Goal: Navigation & Orientation: Find specific page/section

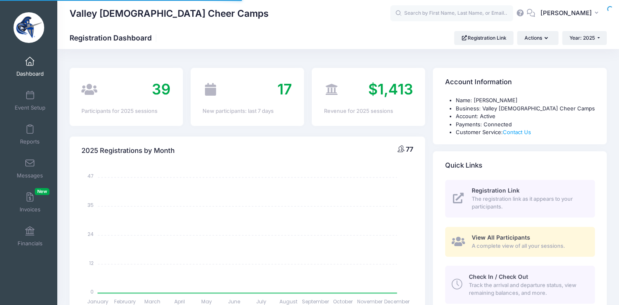
select select
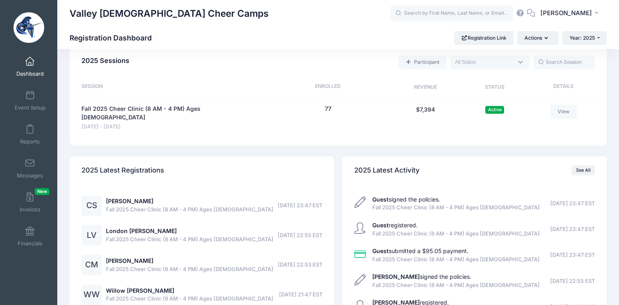
scroll to position [327, 0]
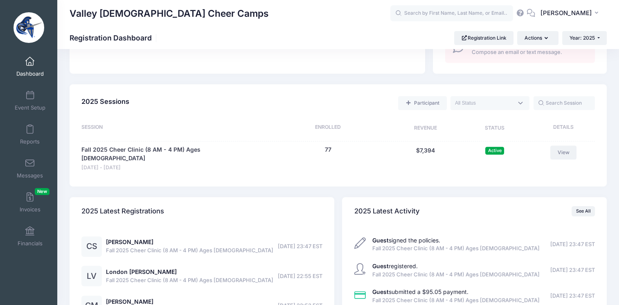
click at [559, 153] on link "View" at bounding box center [563, 153] width 26 height 14
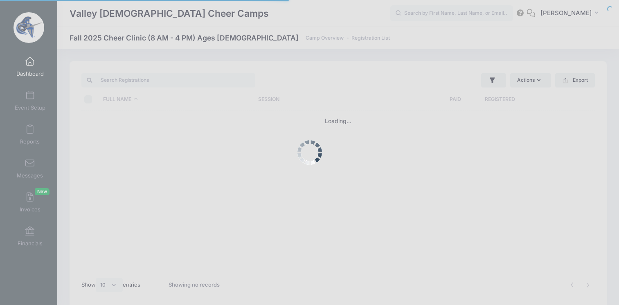
select select "10"
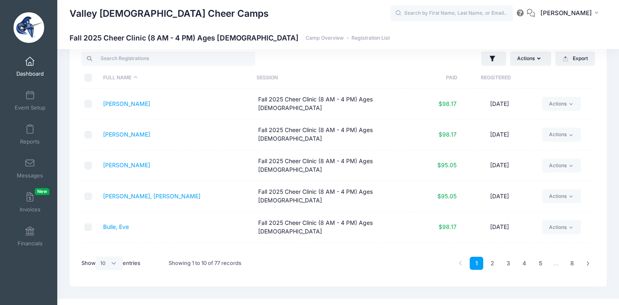
scroll to position [34, 0]
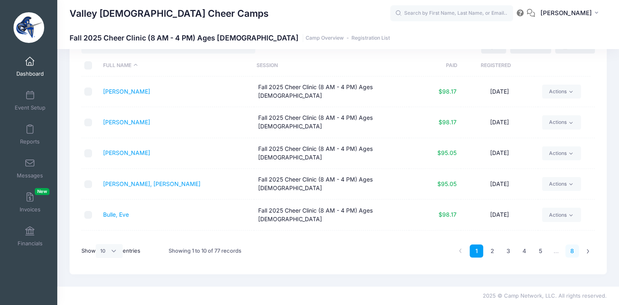
click at [573, 251] on link "8" at bounding box center [571, 251] width 13 height 13
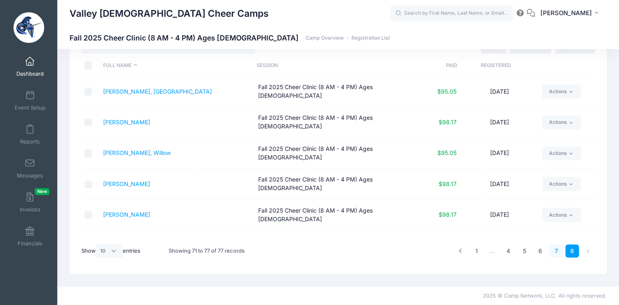
click at [558, 251] on link "7" at bounding box center [555, 251] width 13 height 13
click at [542, 253] on link "6" at bounding box center [539, 251] width 13 height 13
click at [519, 252] on link "5" at bounding box center [523, 251] width 13 height 13
click at [509, 253] on link "4" at bounding box center [507, 251] width 13 height 13
click at [509, 253] on link "3" at bounding box center [507, 251] width 13 height 13
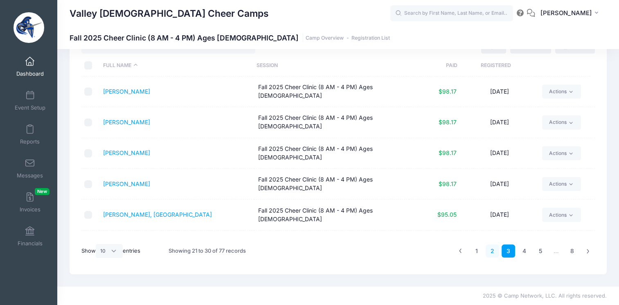
click at [494, 251] on link "2" at bounding box center [491, 251] width 13 height 13
click at [477, 250] on link "1" at bounding box center [475, 251] width 13 height 13
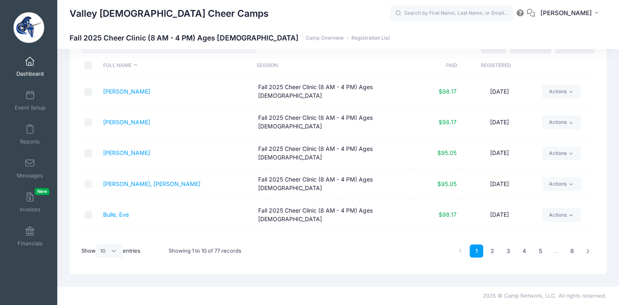
scroll to position [0, 0]
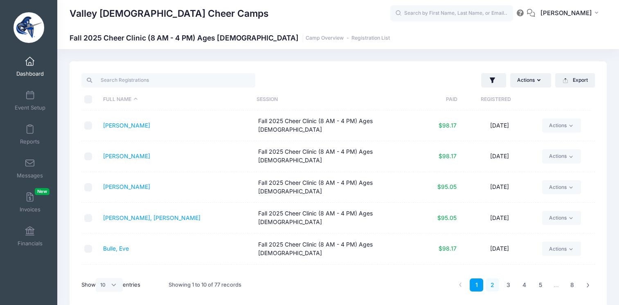
click at [494, 287] on link "2" at bounding box center [491, 284] width 13 height 13
click at [507, 285] on link "3" at bounding box center [507, 284] width 13 height 13
click at [494, 281] on link "2" at bounding box center [491, 284] width 13 height 13
click at [473, 283] on link "1" at bounding box center [475, 284] width 13 height 13
click at [537, 283] on link "5" at bounding box center [539, 284] width 13 height 13
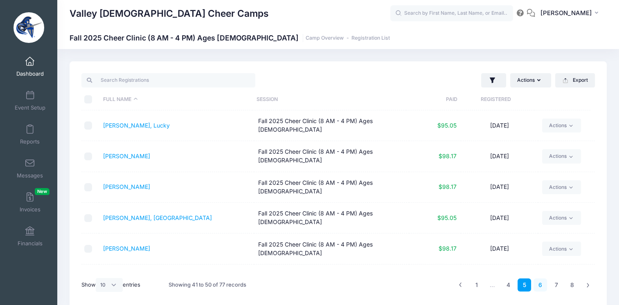
click at [539, 285] on link "6" at bounding box center [539, 284] width 13 height 13
click at [555, 285] on link "7" at bounding box center [555, 284] width 13 height 13
click at [574, 284] on link "8" at bounding box center [571, 284] width 13 height 13
click at [557, 285] on link "7" at bounding box center [555, 284] width 13 height 13
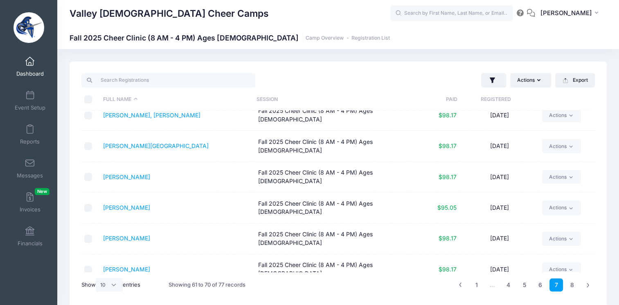
scroll to position [114, 0]
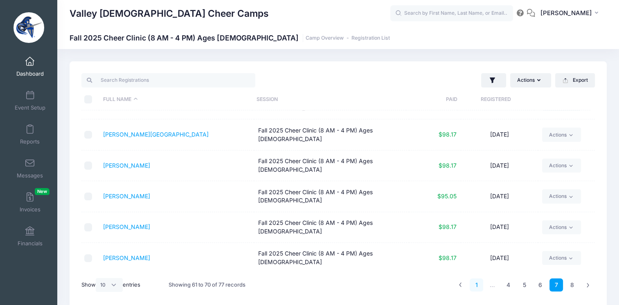
click at [474, 284] on link "1" at bounding box center [475, 284] width 13 height 13
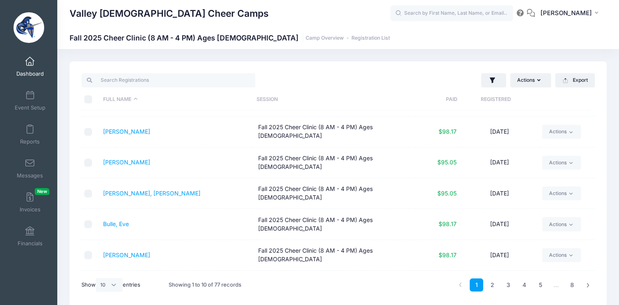
scroll to position [0, 0]
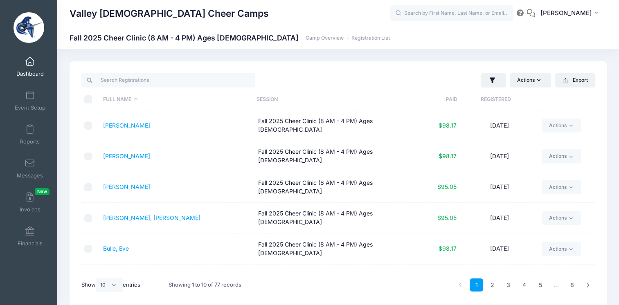
click at [31, 71] on span "Dashboard" at bounding box center [29, 73] width 27 height 7
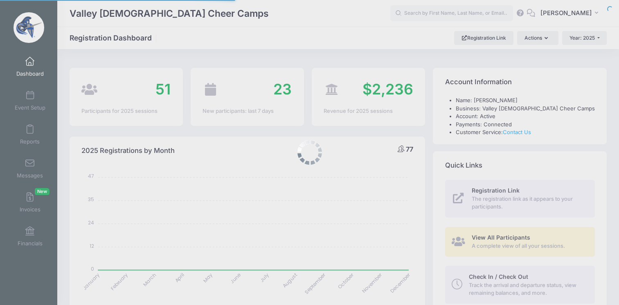
select select
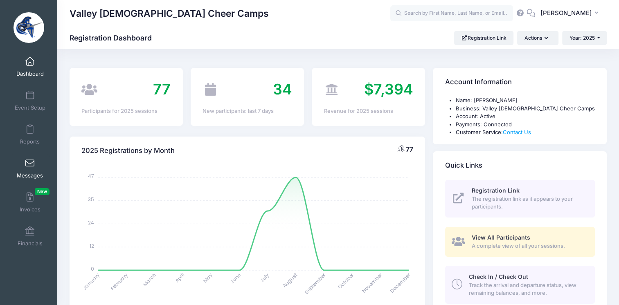
click at [24, 177] on span "Messages" at bounding box center [30, 175] width 26 height 7
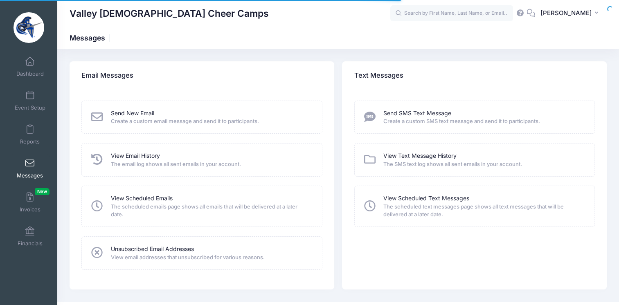
scroll to position [15, 0]
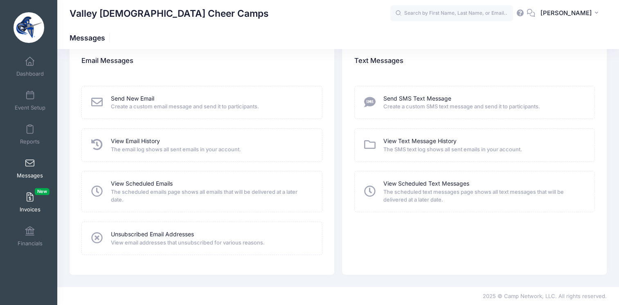
click at [29, 202] on link "Invoices New" at bounding box center [30, 202] width 39 height 29
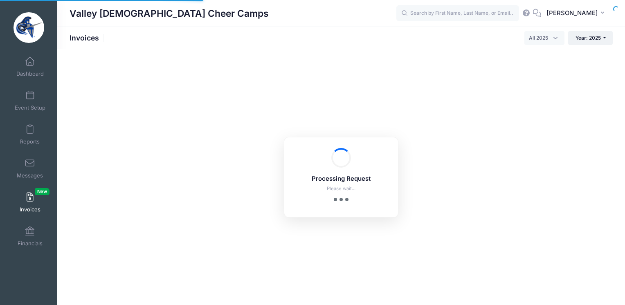
select select
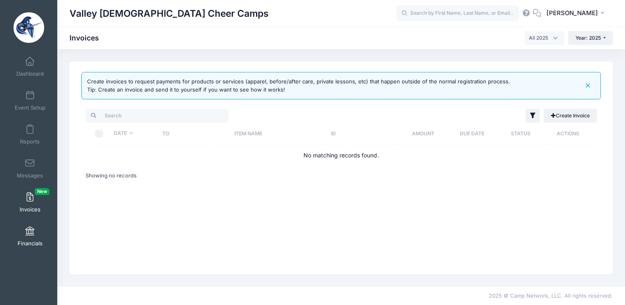
click at [35, 242] on span "Financials" at bounding box center [30, 243] width 25 height 7
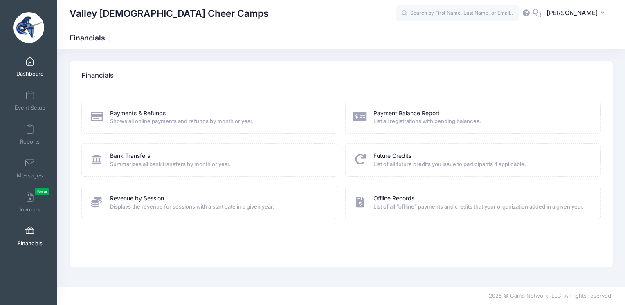
click at [35, 74] on span "Dashboard" at bounding box center [29, 73] width 27 height 7
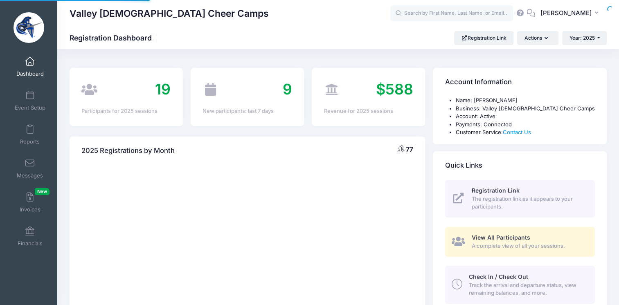
select select
